Goal: Check status: Check status

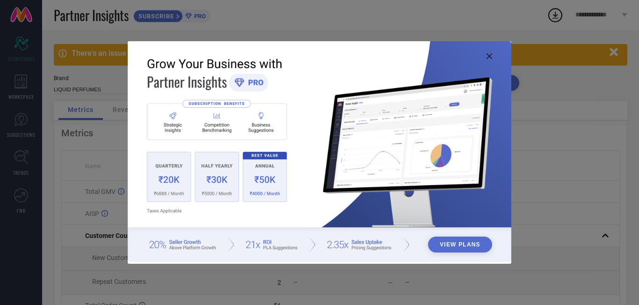
click at [491, 57] on icon at bounding box center [489, 56] width 6 height 6
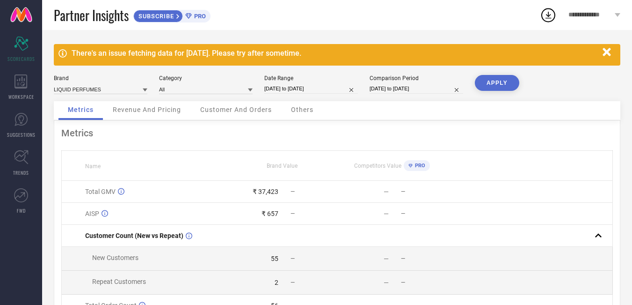
click at [551, 19] on icon at bounding box center [548, 15] width 17 height 17
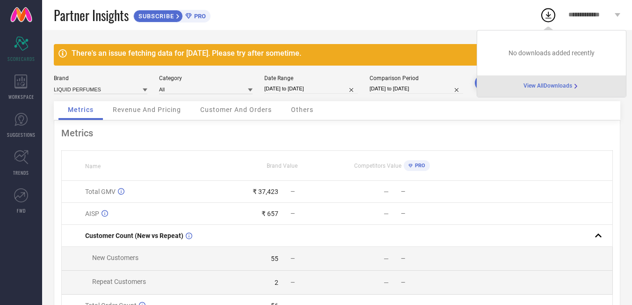
click at [542, 88] on span "View All Downloads" at bounding box center [547, 85] width 49 height 7
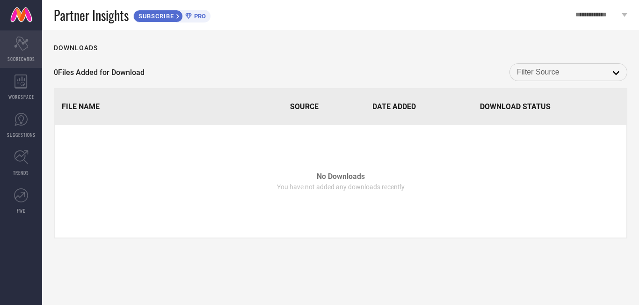
click at [18, 53] on div "Scorecard SCORECARDS" at bounding box center [21, 48] width 42 height 37
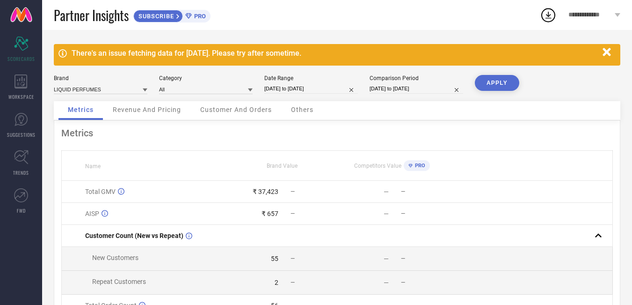
click at [274, 85] on input "[DATE] to [DATE]" at bounding box center [311, 89] width 94 height 10
select select "6"
select select "2025"
select select "7"
select select "2025"
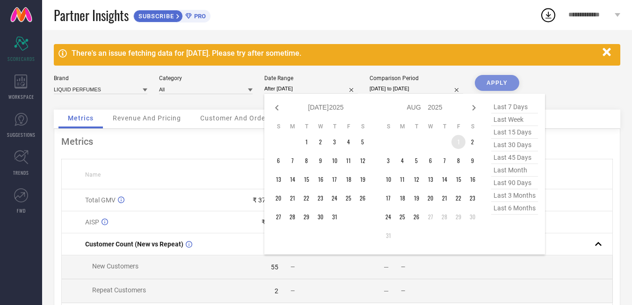
click at [458, 144] on td "1" at bounding box center [458, 142] width 14 height 14
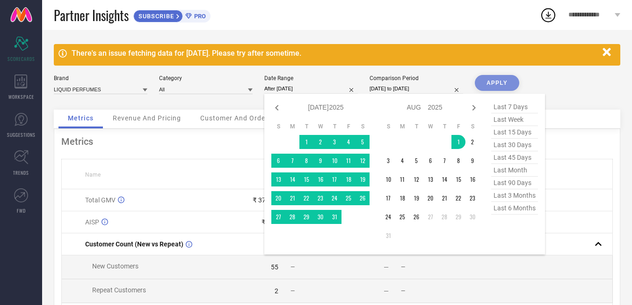
click at [502, 212] on span "last 6 months" at bounding box center [514, 208] width 47 height 13
type input "[DATE] to [DATE]"
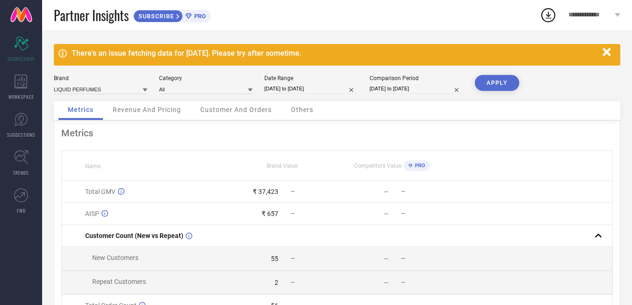
drag, startPoint x: 512, startPoint y: 75, endPoint x: 492, endPoint y: 100, distance: 32.3
click at [512, 75] on button "APPLY" at bounding box center [497, 83] width 44 height 16
